Goal: Navigation & Orientation: Find specific page/section

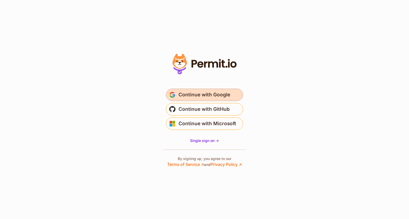
click at [220, 97] on span "Continue with Google" at bounding box center [205, 95] width 52 height 8
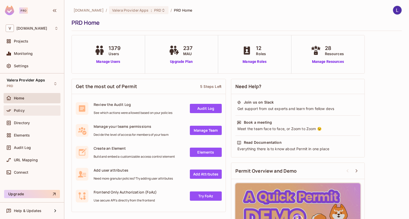
click at [25, 110] on div "Policy" at bounding box center [36, 110] width 45 height 4
